Goal: Navigation & Orientation: Find specific page/section

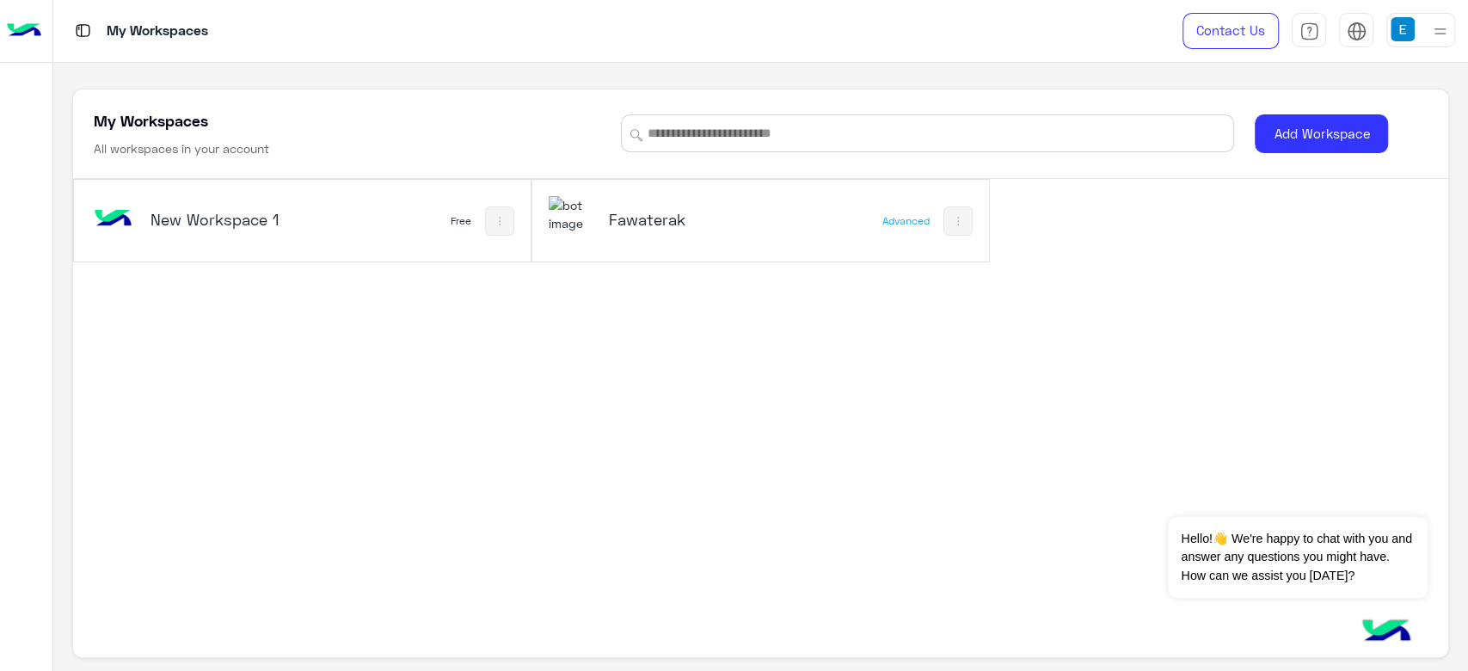
click at [648, 214] on h5 "Fawaterak" at bounding box center [685, 219] width 153 height 21
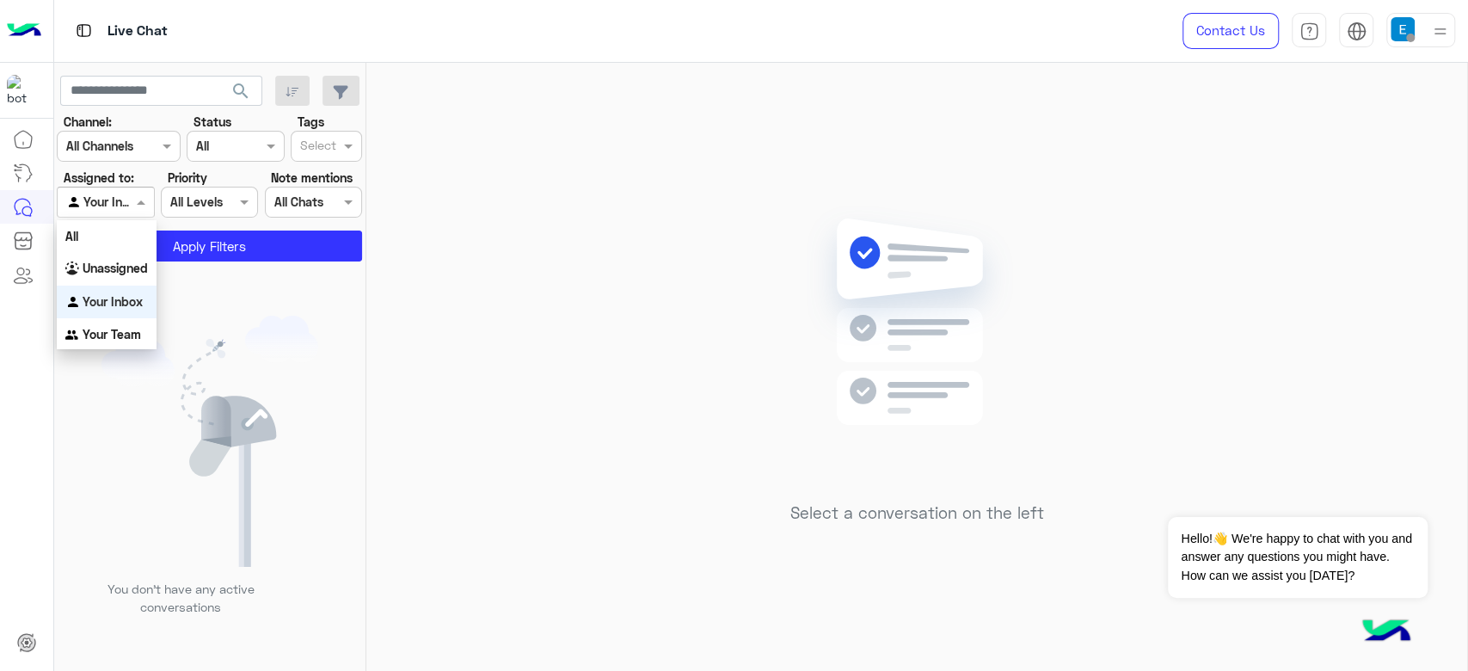
click at [129, 192] on div at bounding box center [105, 202] width 95 height 20
click at [118, 236] on div "All" at bounding box center [107, 236] width 100 height 32
